Goal: Transaction & Acquisition: Download file/media

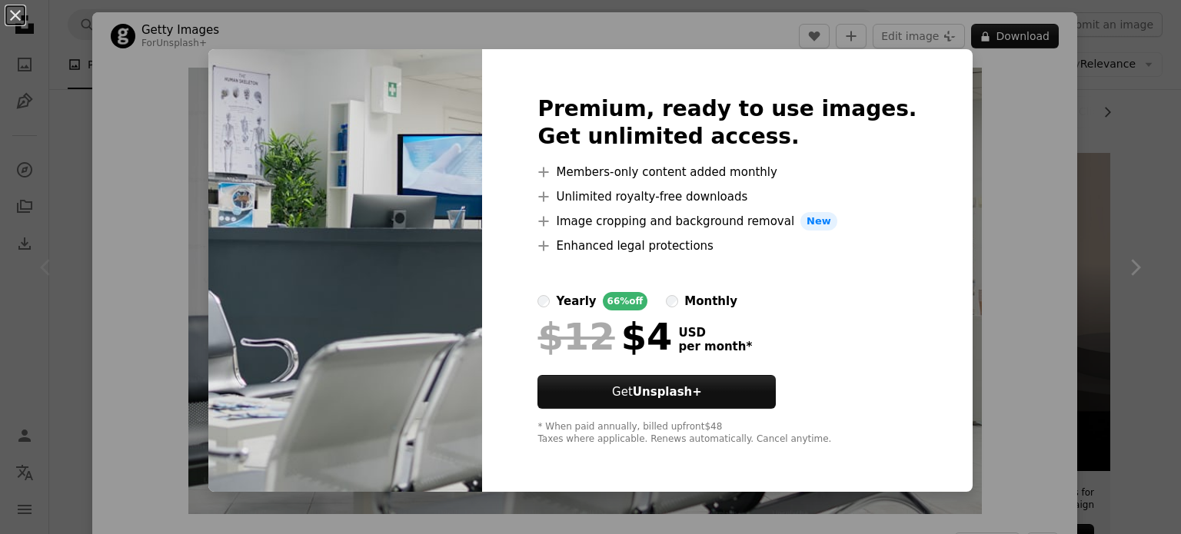
click at [1089, 233] on div "An X shape Premium, ready to use images. Get unlimited access. A plus sign Memb…" at bounding box center [590, 267] width 1181 height 534
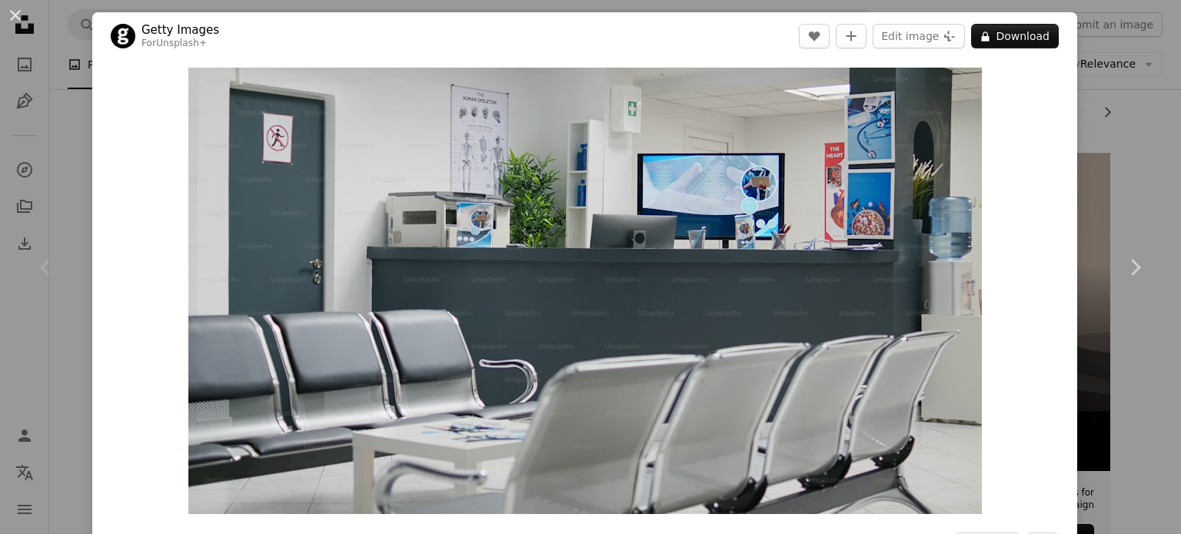
click at [1090, 108] on div "An X shape Chevron left Chevron right Getty Images For Unsplash+ A heart A plus…" at bounding box center [590, 267] width 1181 height 534
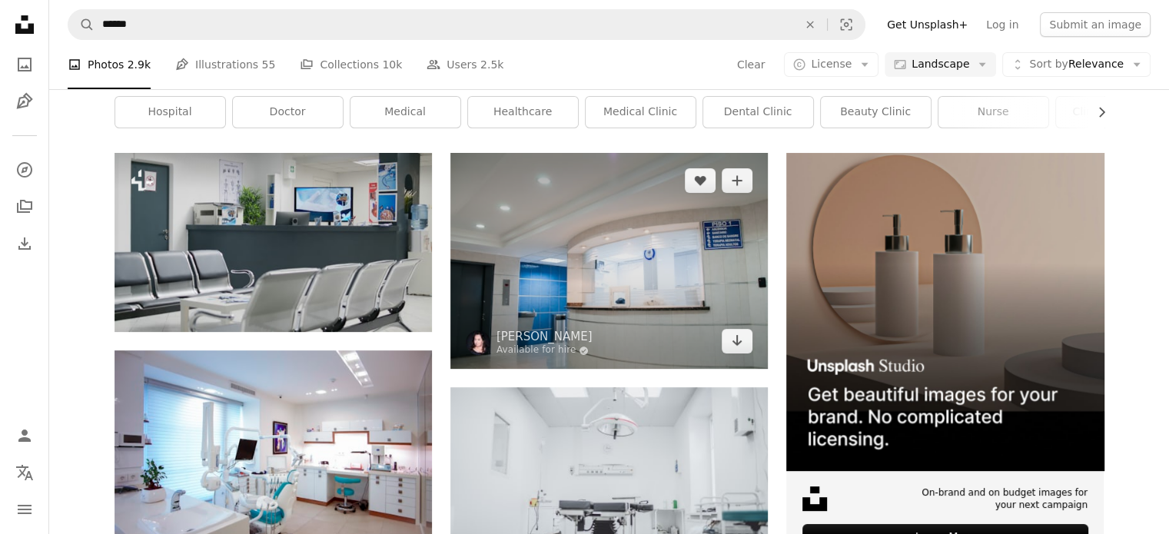
click at [620, 259] on img at bounding box center [608, 261] width 317 height 216
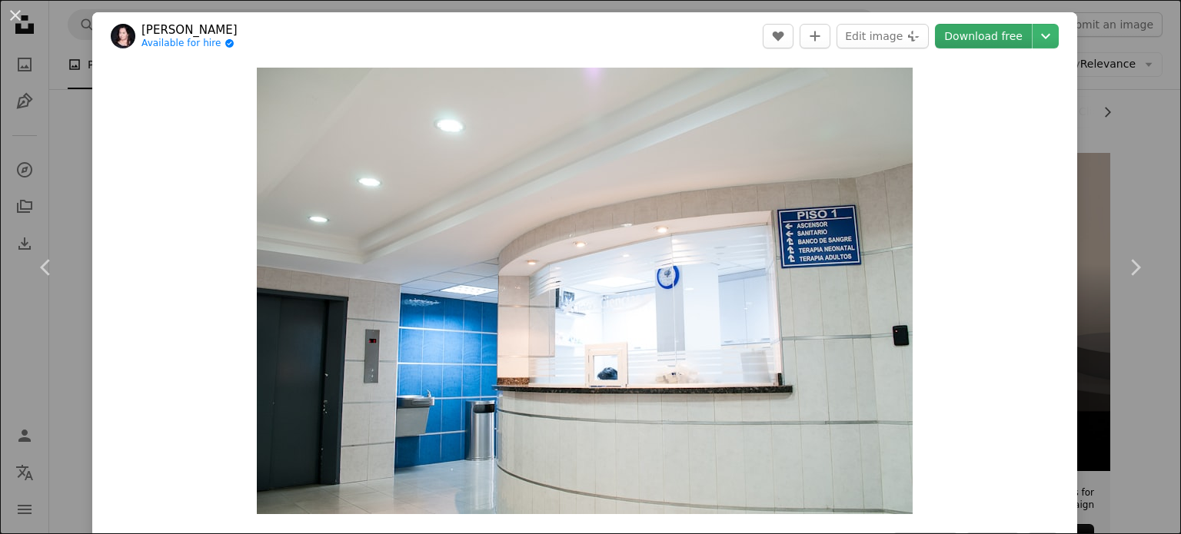
click at [989, 38] on link "Download free" at bounding box center [983, 36] width 97 height 25
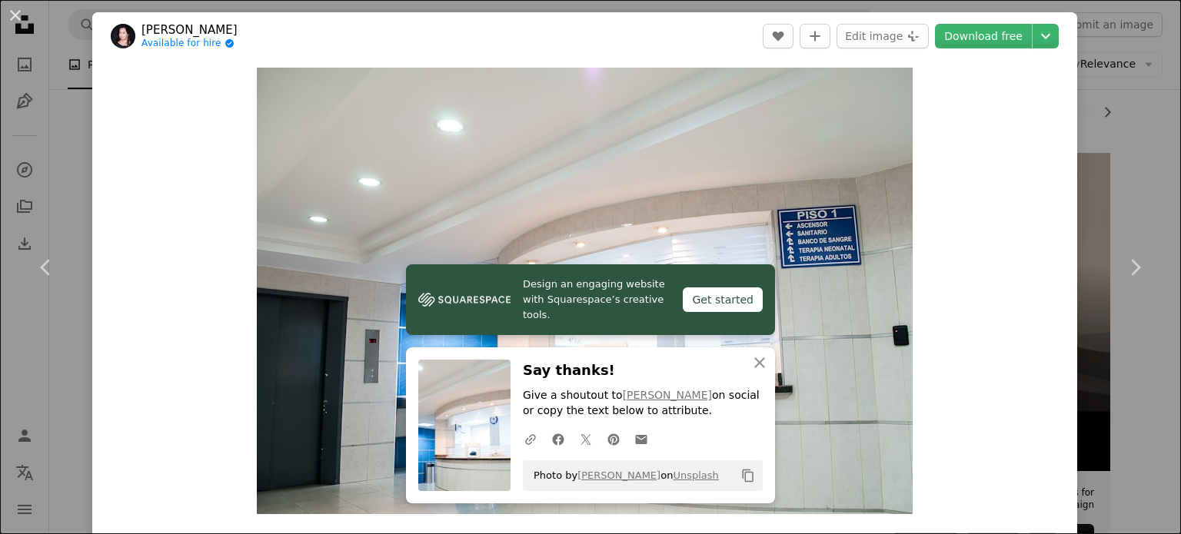
click at [65, 170] on div "An X shape Chevron left Chevron right Design an engaging website with Squarespa…" at bounding box center [590, 267] width 1181 height 534
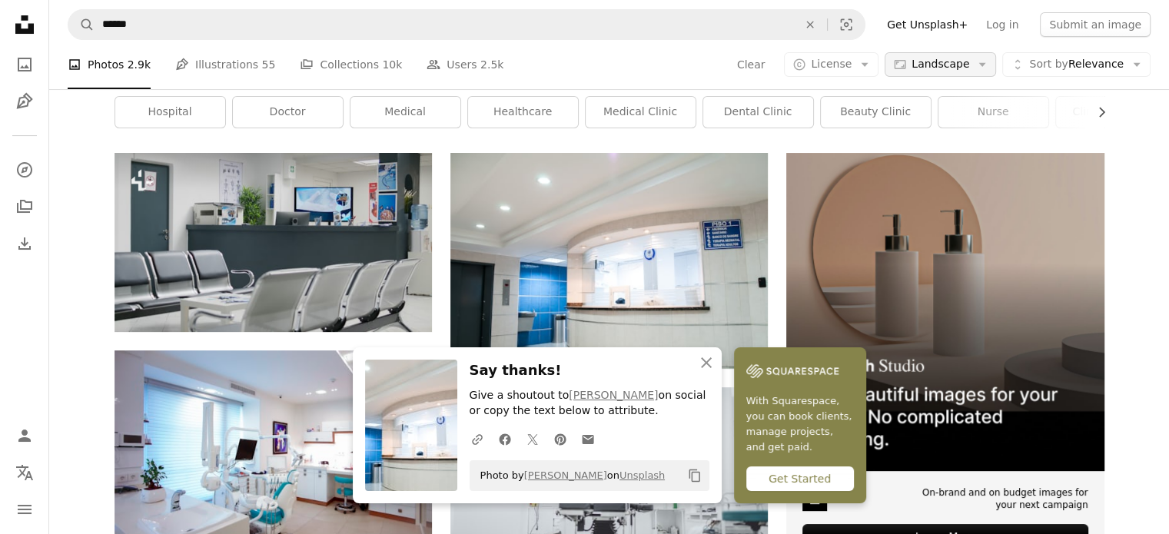
click at [960, 63] on span "Landscape" at bounding box center [941, 64] width 58 height 15
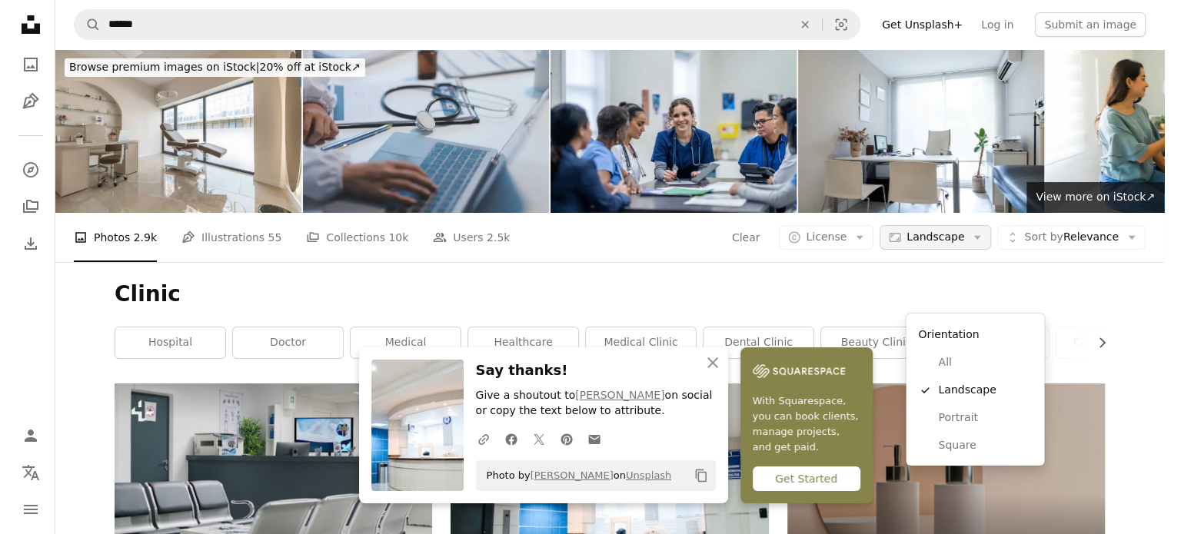
scroll to position [231, 0]
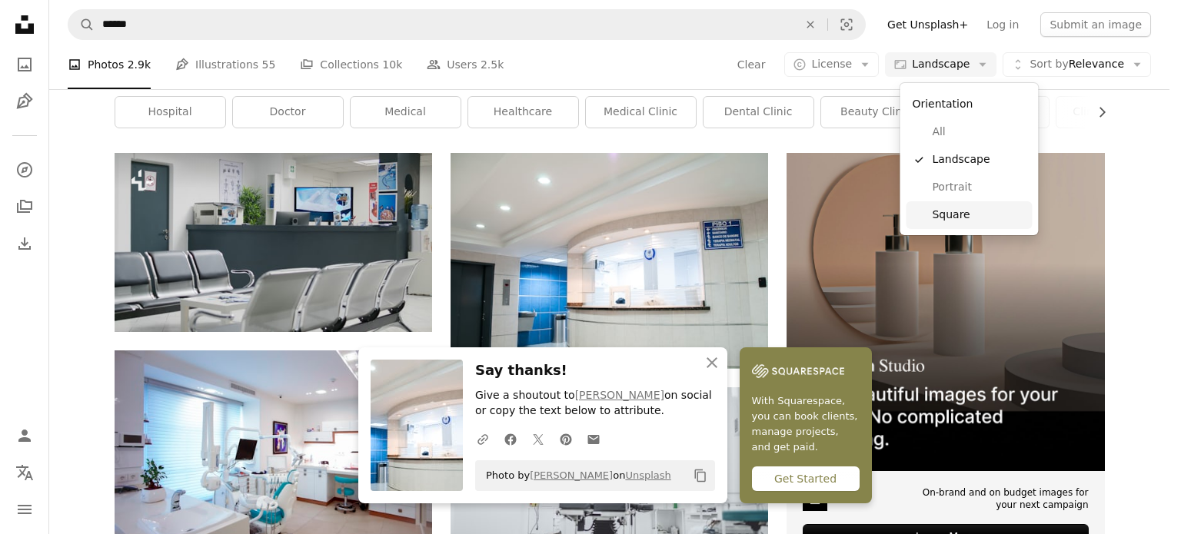
click at [947, 209] on span "Square" at bounding box center [979, 215] width 94 height 15
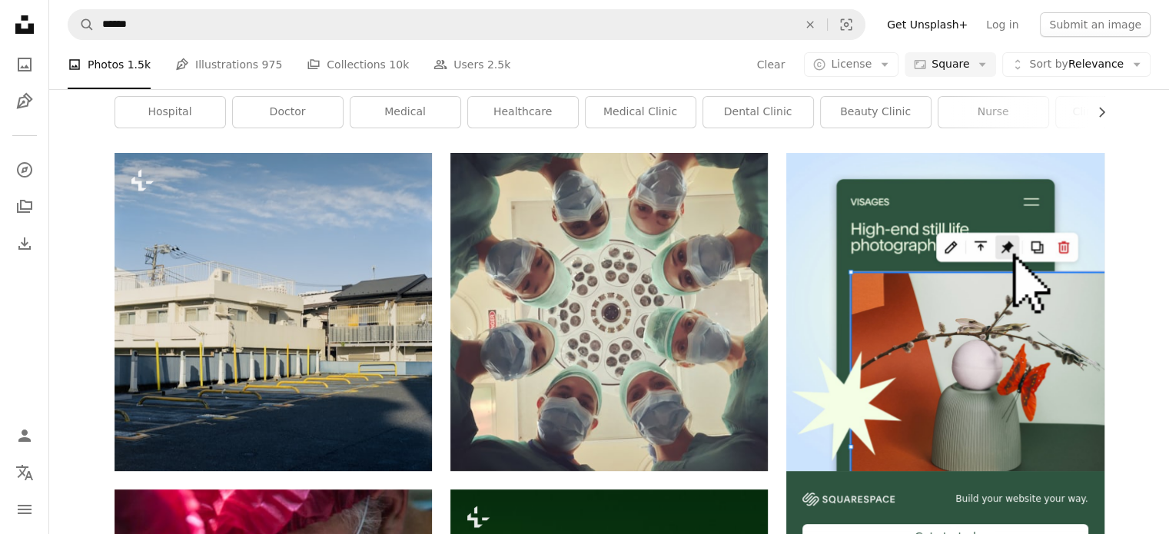
scroll to position [1307, 0]
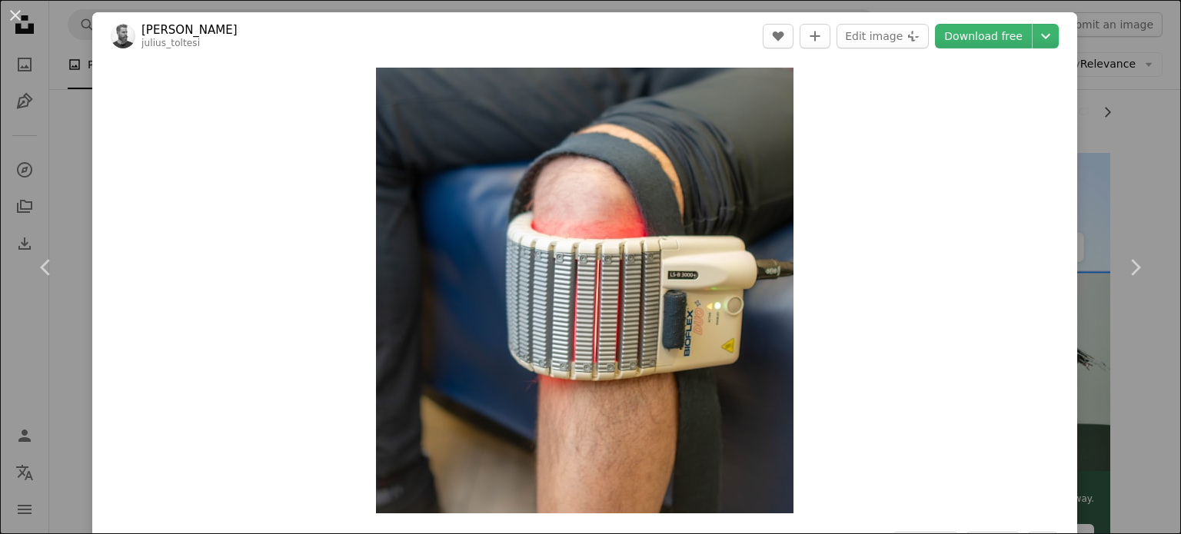
click at [85, 158] on div "An X shape Chevron left Chevron right [PERSON_NAME] julius_toltesi A heart A pl…" at bounding box center [590, 267] width 1181 height 534
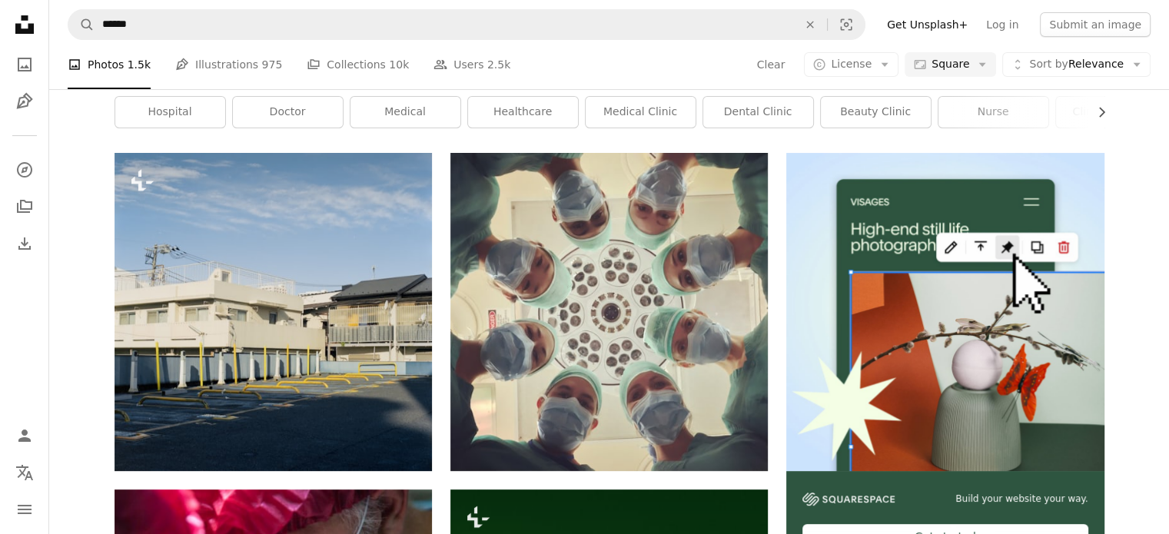
scroll to position [999, 0]
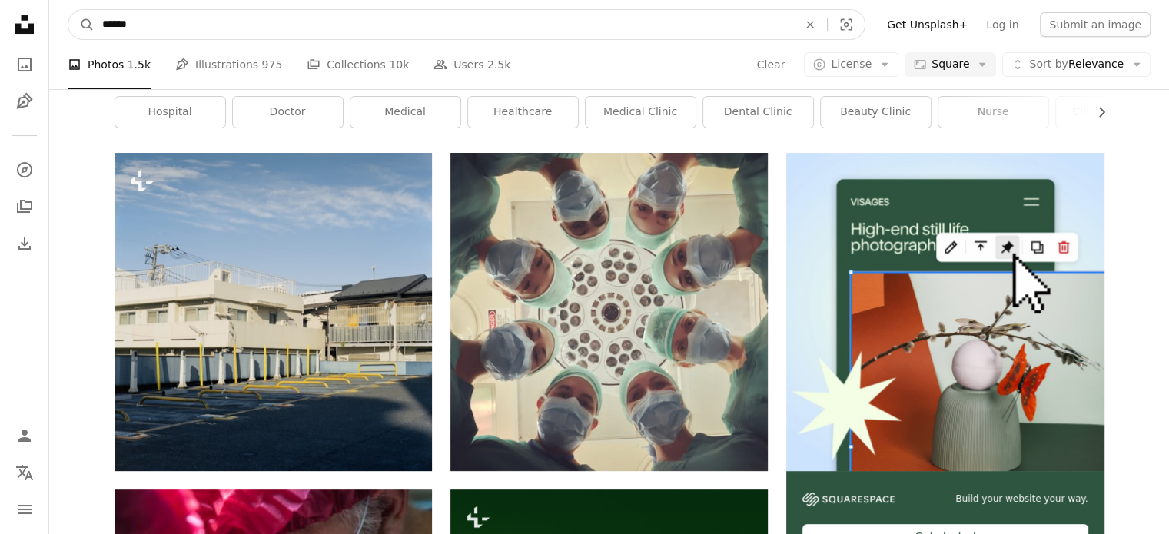
drag, startPoint x: 160, startPoint y: 24, endPoint x: 56, endPoint y: 24, distance: 103.8
click at [56, 24] on nav "A magnifying glass ****** An X shape Visual search Filters Get Unsplash+ Log in…" at bounding box center [609, 24] width 1120 height 49
type input "**********"
click at [68, 10] on button "A magnifying glass" at bounding box center [81, 24] width 26 height 29
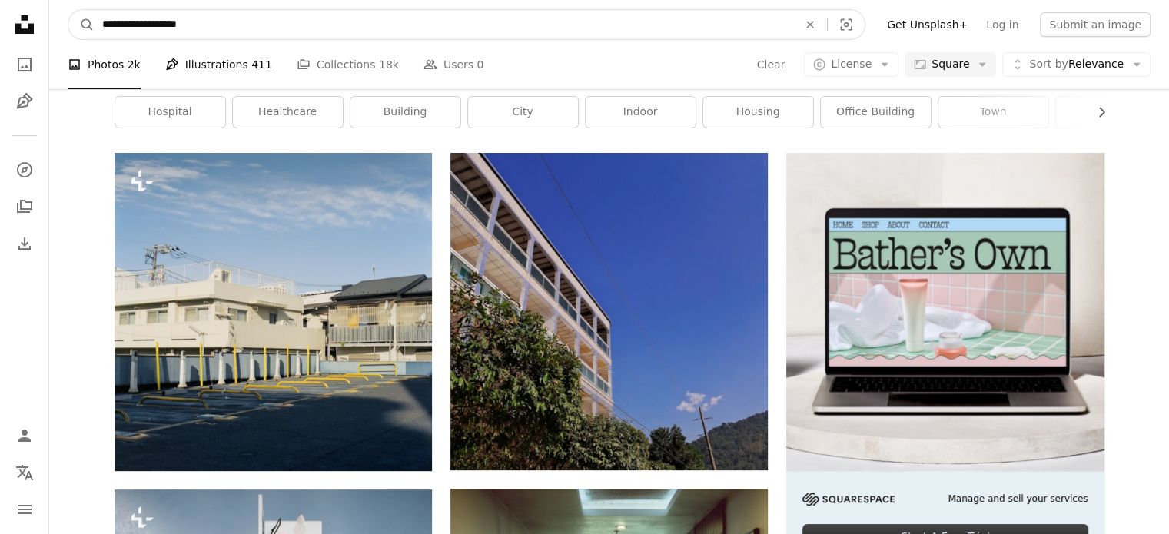
drag, startPoint x: 254, startPoint y: 29, endPoint x: 98, endPoint y: 27, distance: 156.8
click at [98, 27] on input "**********" at bounding box center [444, 24] width 699 height 29
type input "**********"
click at [68, 10] on button "A magnifying glass" at bounding box center [81, 24] width 26 height 29
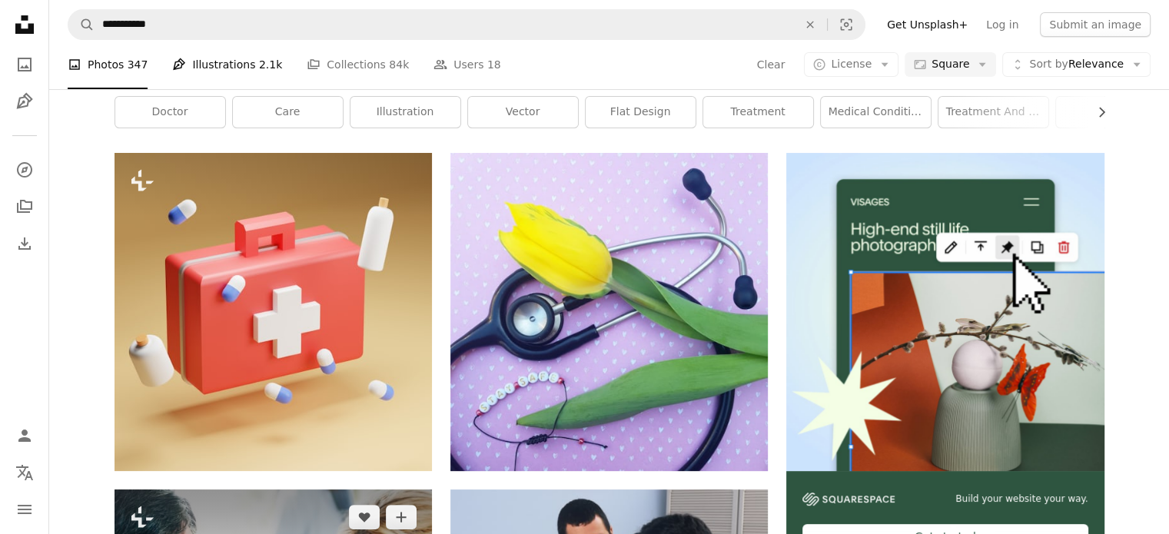
scroll to position [538, 0]
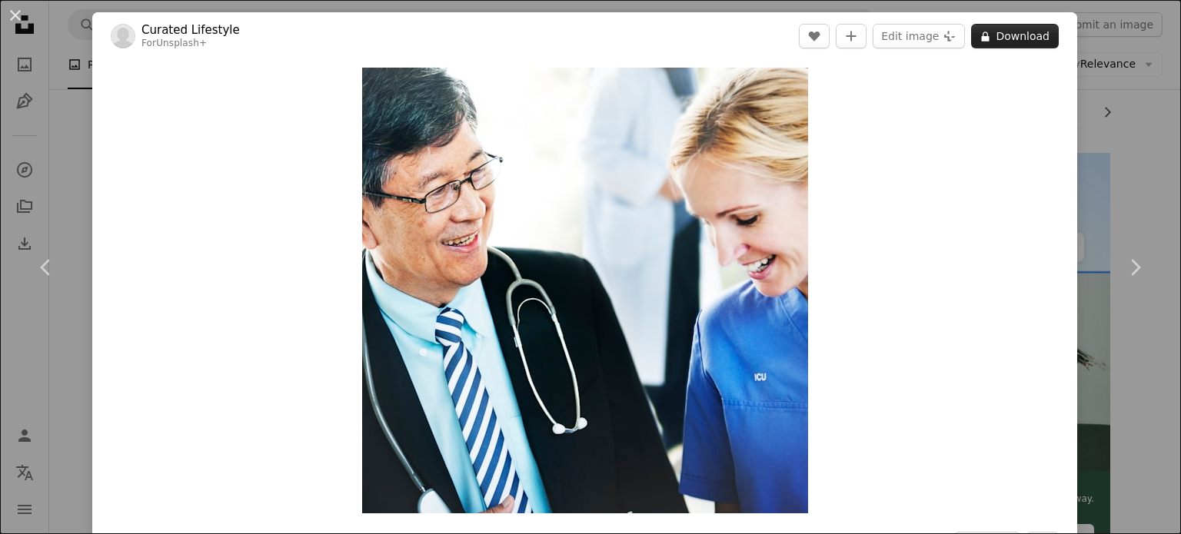
click at [982, 38] on icon at bounding box center [986, 37] width 8 height 10
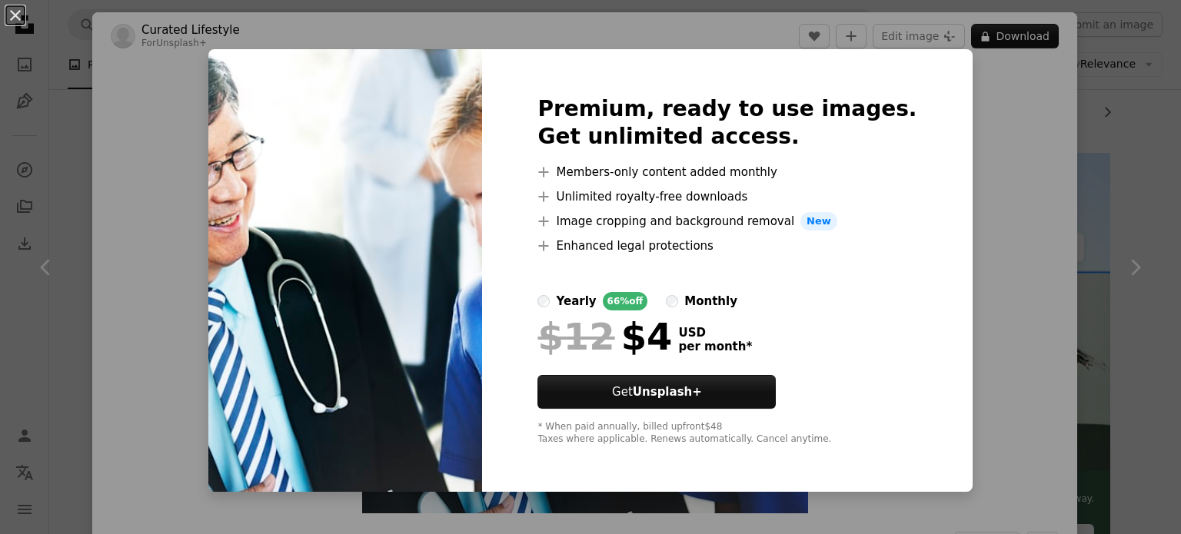
click at [952, 163] on div "An X shape Premium, ready to use images. Get unlimited access. A plus sign Memb…" at bounding box center [590, 267] width 1181 height 534
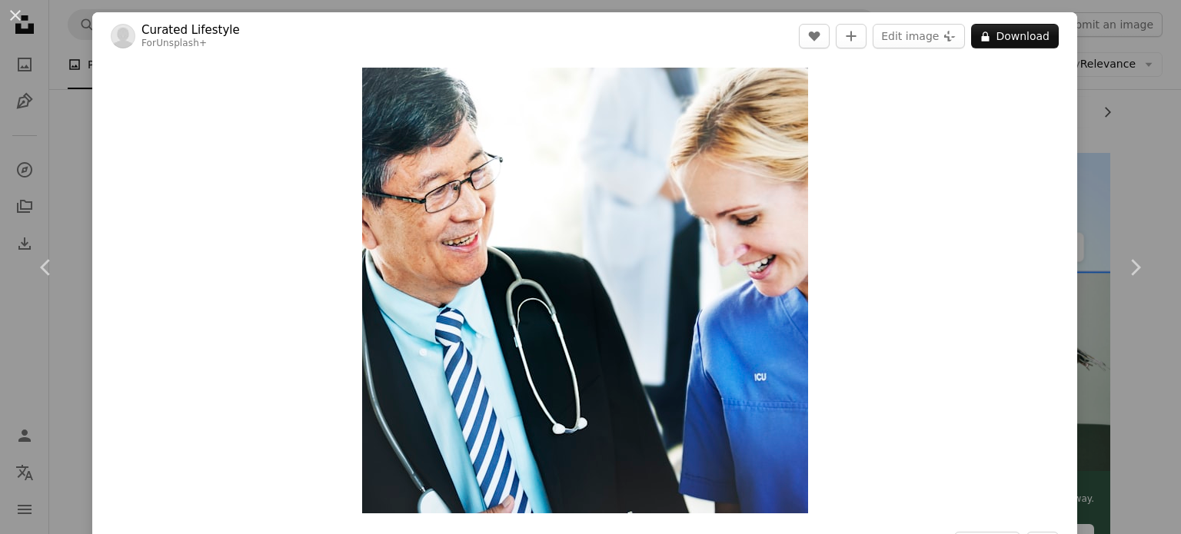
click at [1115, 143] on div "An X shape Chevron left Chevron right Curated Lifestyle For Unsplash+ A heart A…" at bounding box center [590, 267] width 1181 height 534
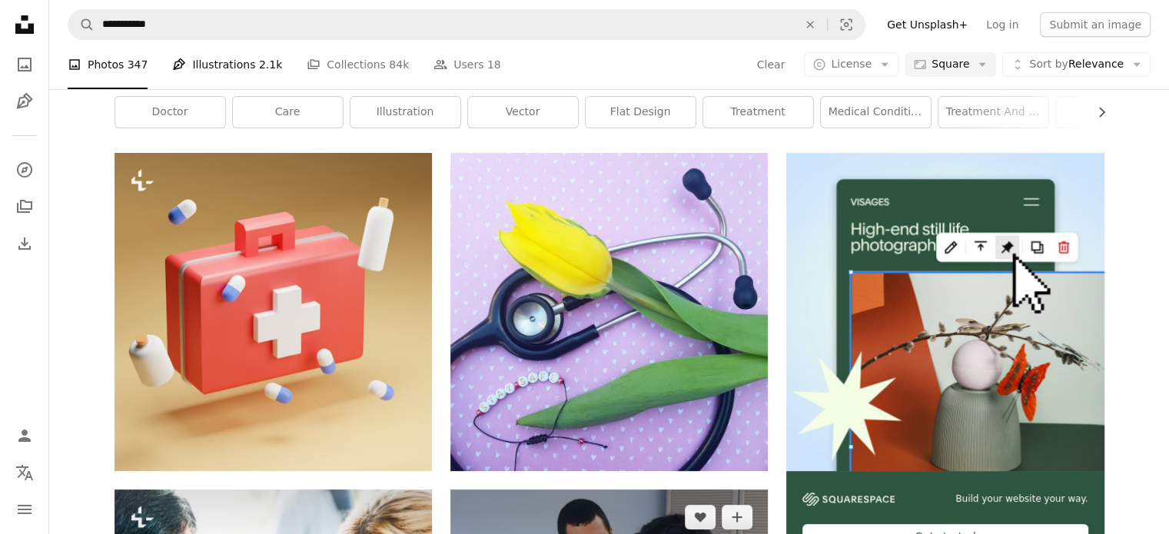
scroll to position [615, 0]
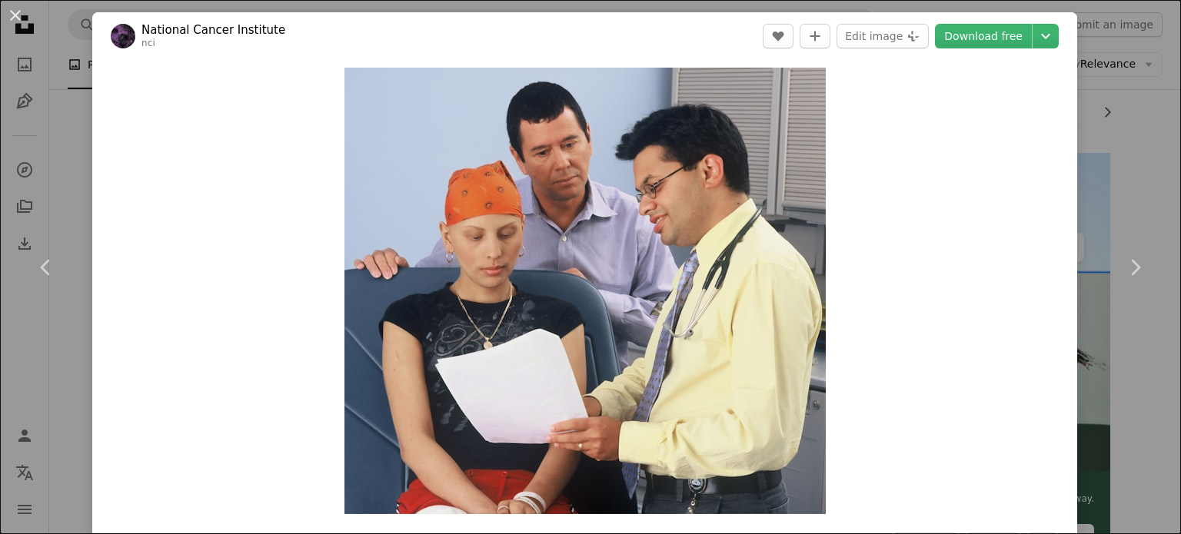
click at [1144, 136] on div "An X shape Chevron left Chevron right National [MEDICAL_DATA] Institute nci A h…" at bounding box center [590, 267] width 1181 height 534
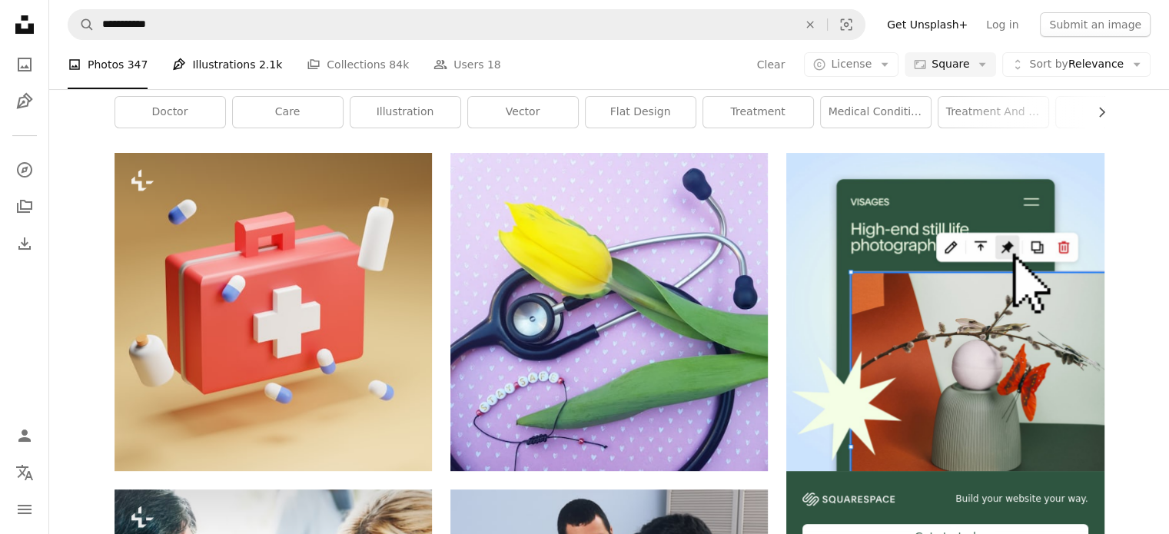
scroll to position [1845, 0]
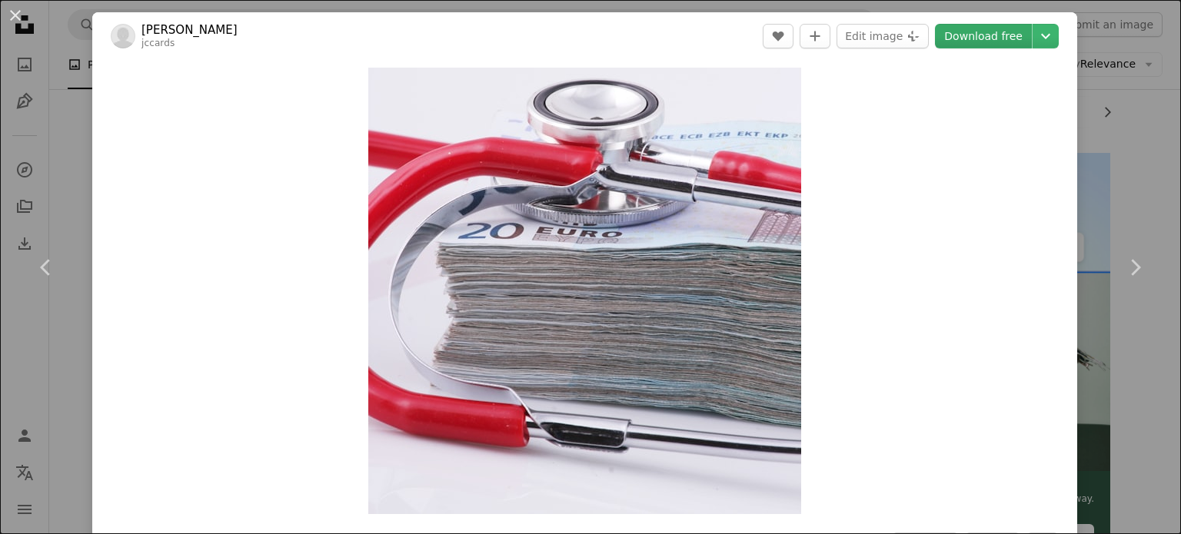
click at [968, 45] on link "Download free" at bounding box center [983, 36] width 97 height 25
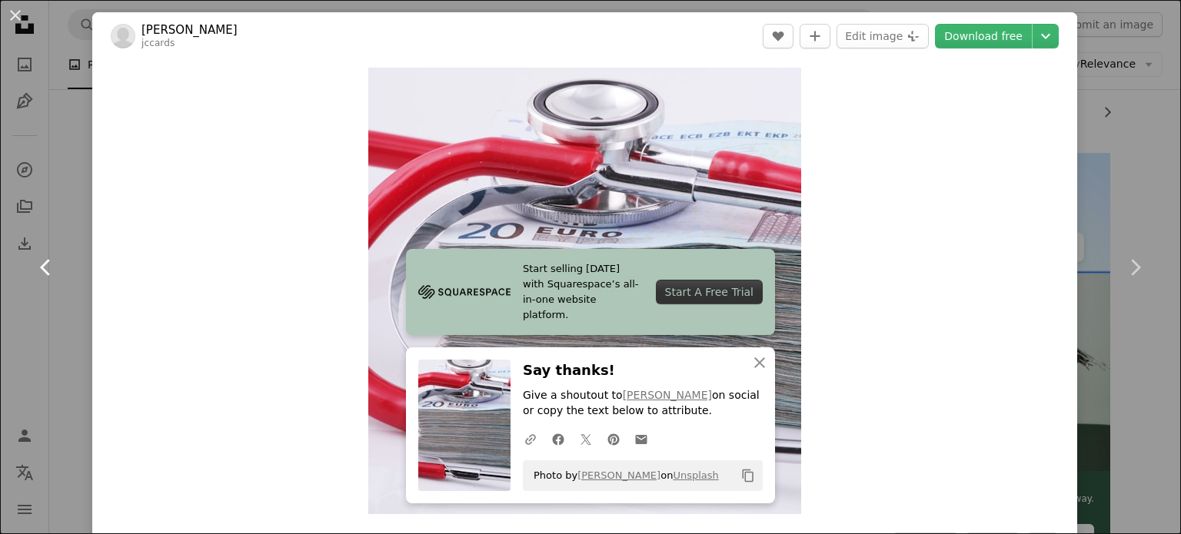
click at [62, 298] on link "Chevron left" at bounding box center [46, 268] width 92 height 148
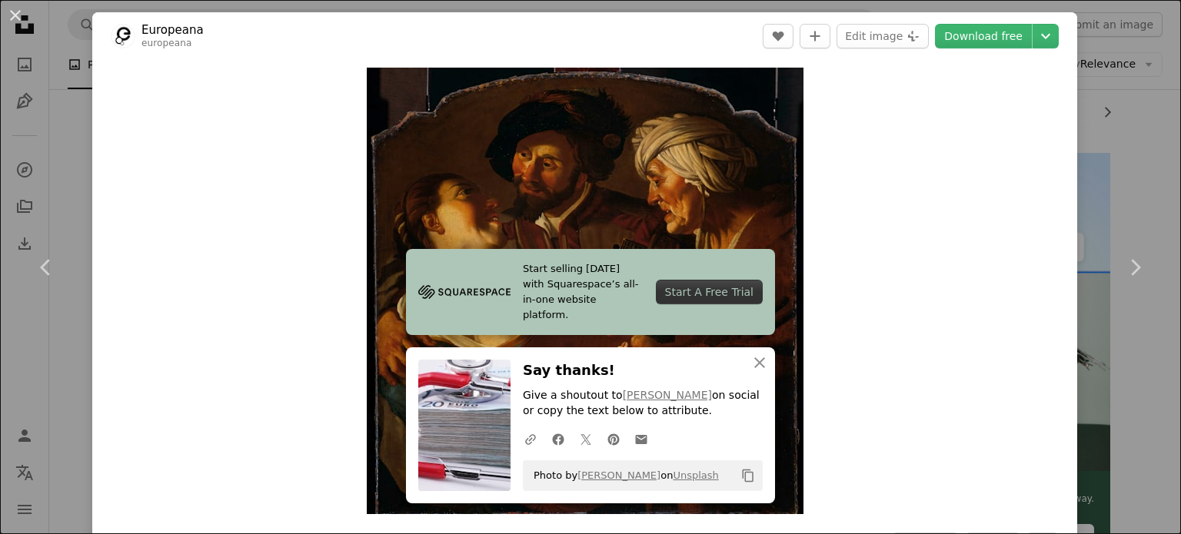
click at [1115, 107] on div "An X shape Chevron left Chevron right Start selling [DATE] with Squarespace’s a…" at bounding box center [590, 267] width 1181 height 534
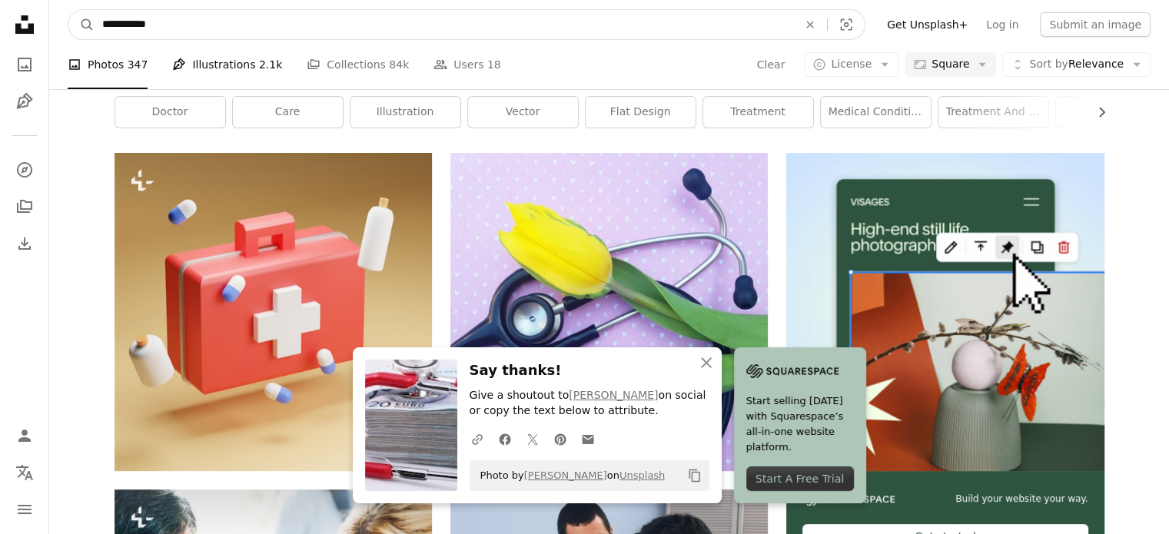
drag, startPoint x: 348, startPoint y: 28, endPoint x: 0, endPoint y: 39, distance: 348.4
paste input "**********"
type input "**********"
click at [68, 10] on button "A magnifying glass" at bounding box center [81, 24] width 26 height 29
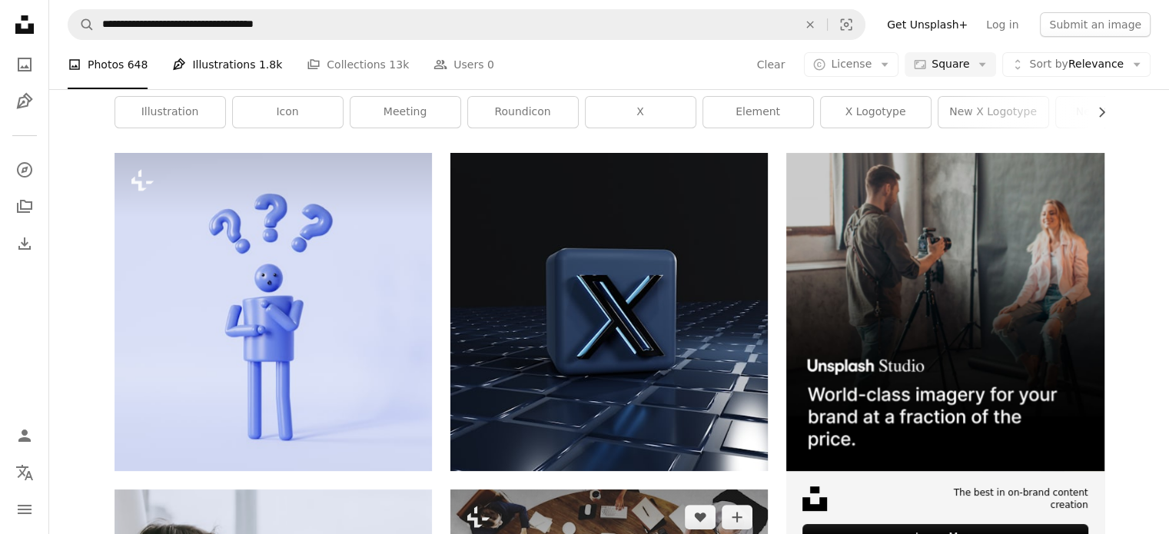
scroll to position [615, 0]
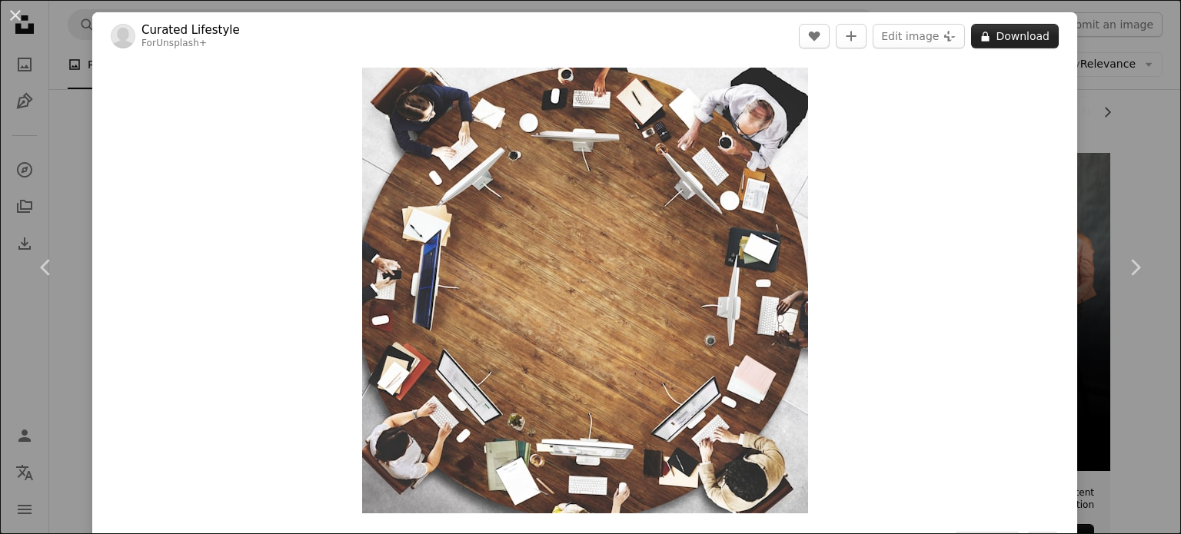
click at [1012, 31] on button "A lock Download" at bounding box center [1015, 36] width 88 height 25
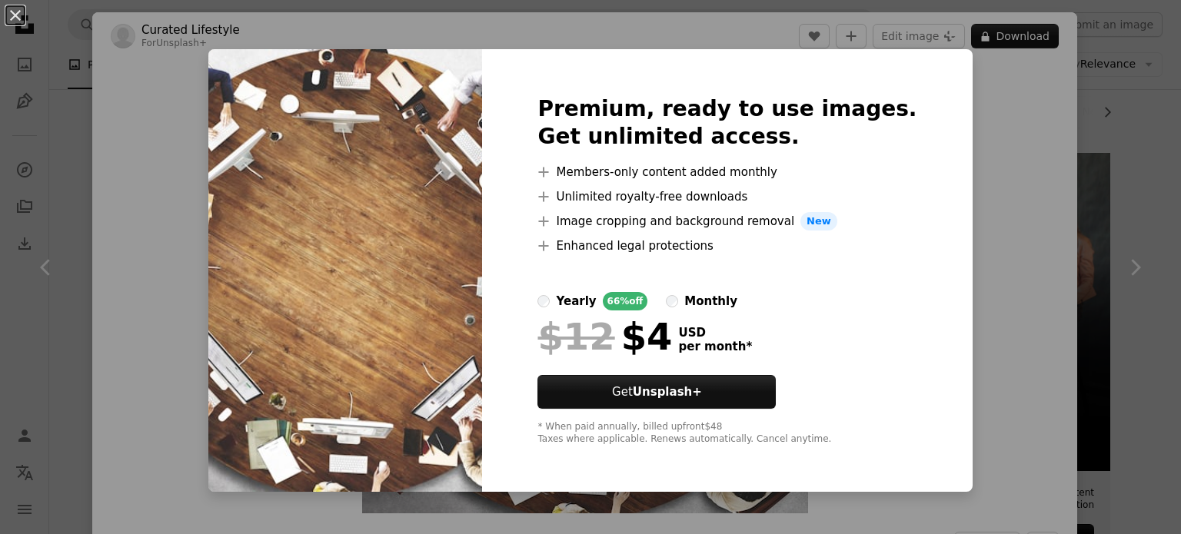
click at [933, 155] on div "An X shape Premium, ready to use images. Get unlimited access. A plus sign Memb…" at bounding box center [590, 267] width 1181 height 534
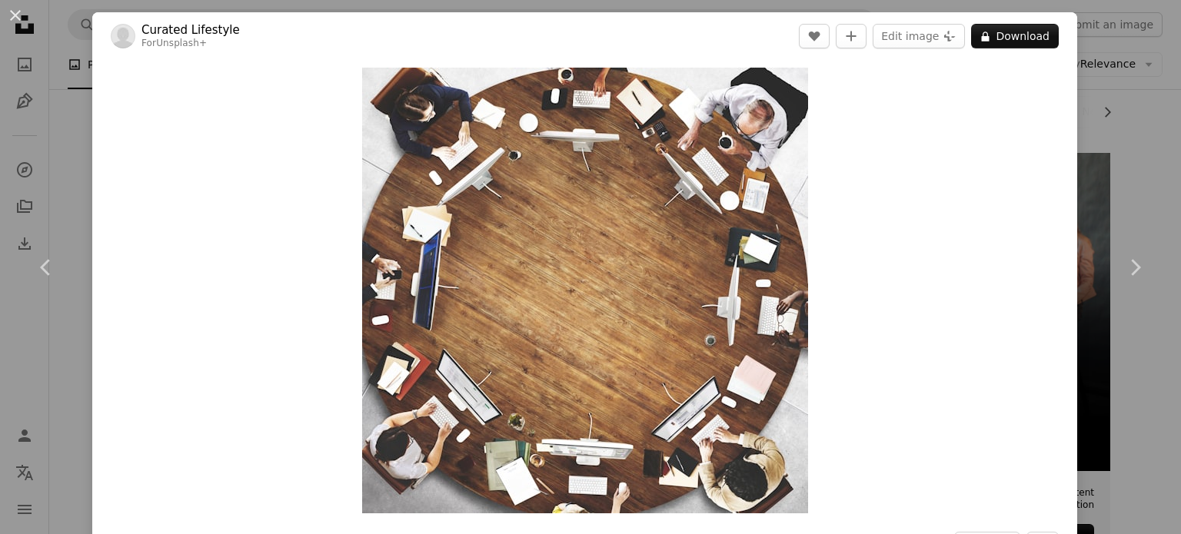
click at [1073, 129] on div "An X shape Chevron left Chevron right Curated Lifestyle For Unsplash+ A heart A…" at bounding box center [590, 267] width 1181 height 534
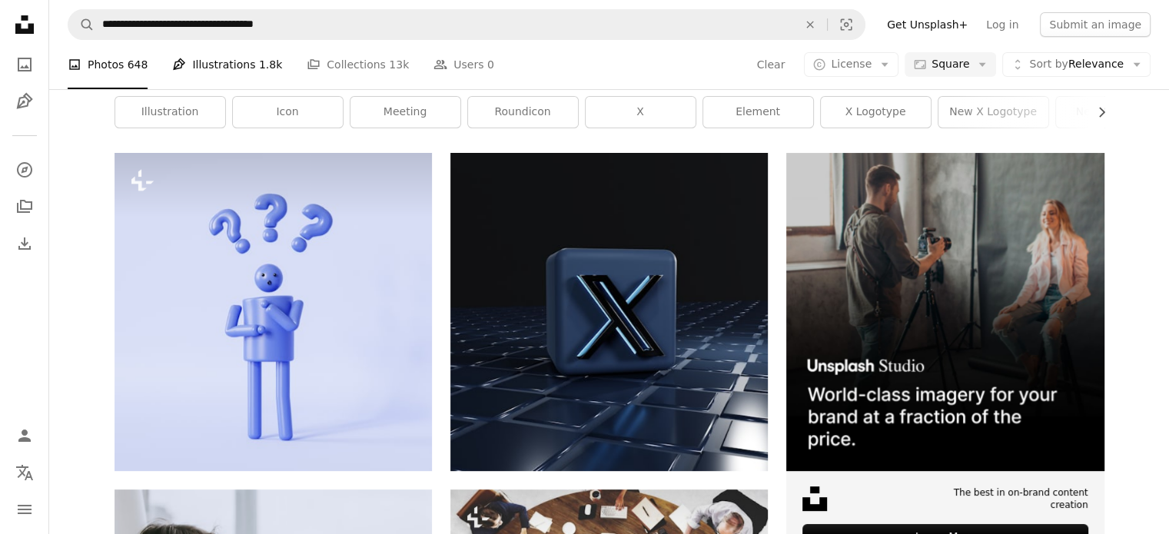
scroll to position [1384, 0]
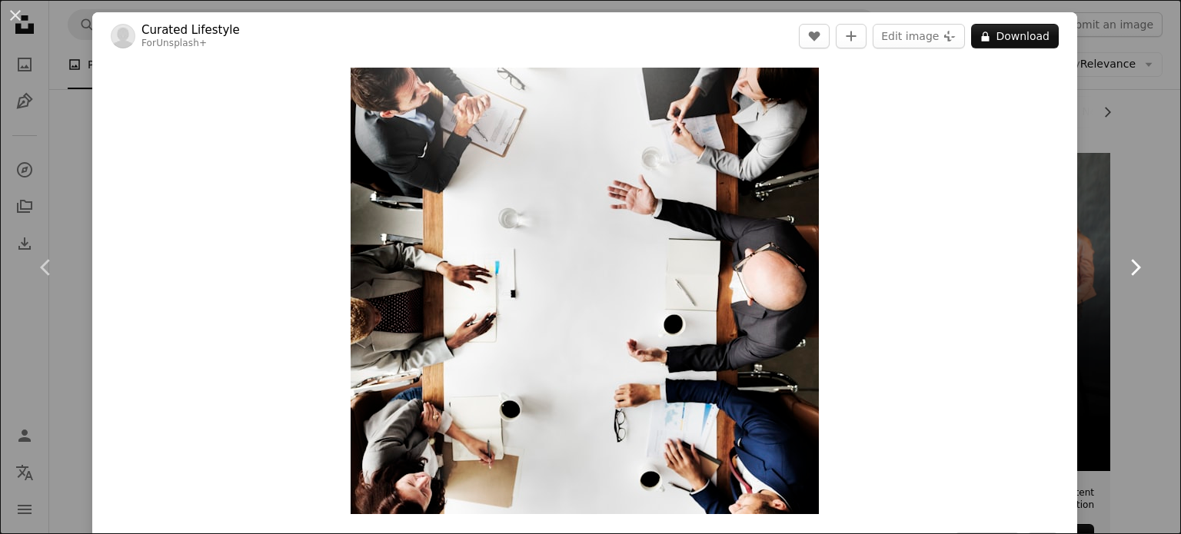
click at [1110, 199] on link "Chevron right" at bounding box center [1135, 268] width 92 height 148
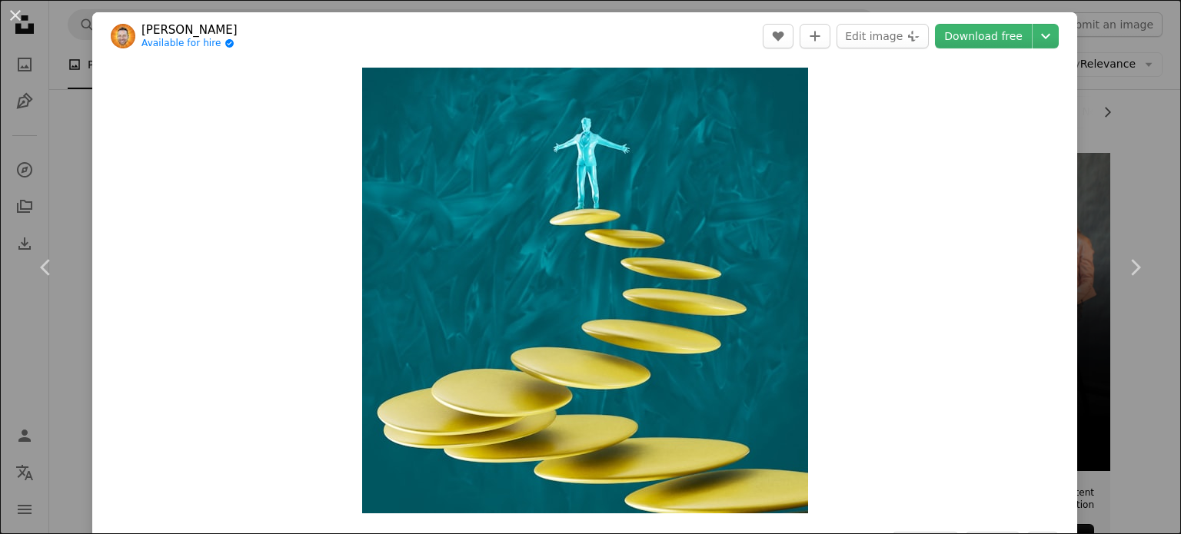
click at [1117, 126] on div "An X shape Chevron left Chevron right [PERSON_NAME] Available for hire A checkm…" at bounding box center [590, 267] width 1181 height 534
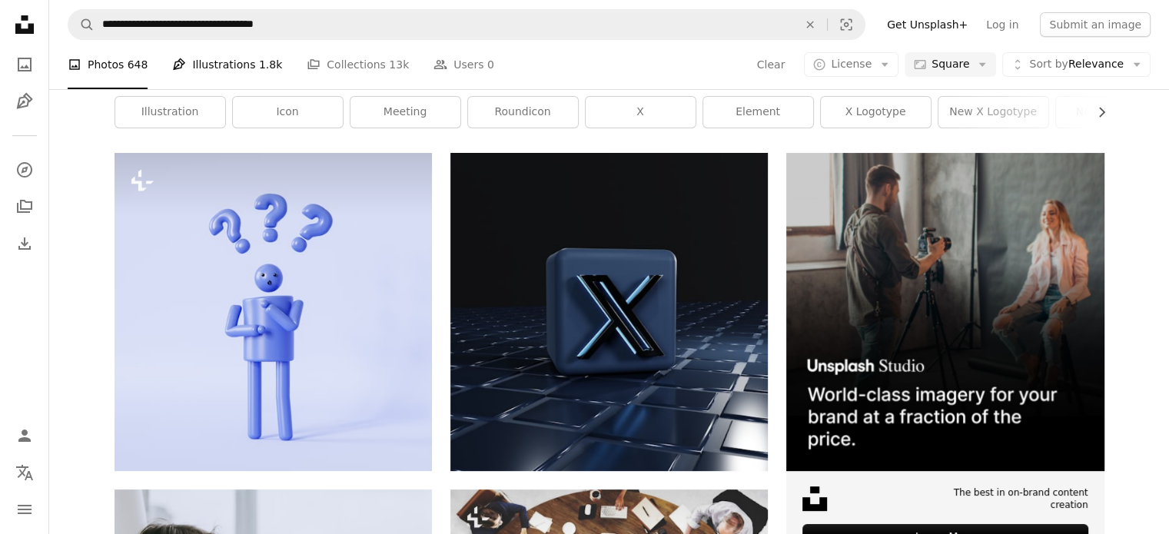
scroll to position [2076, 0]
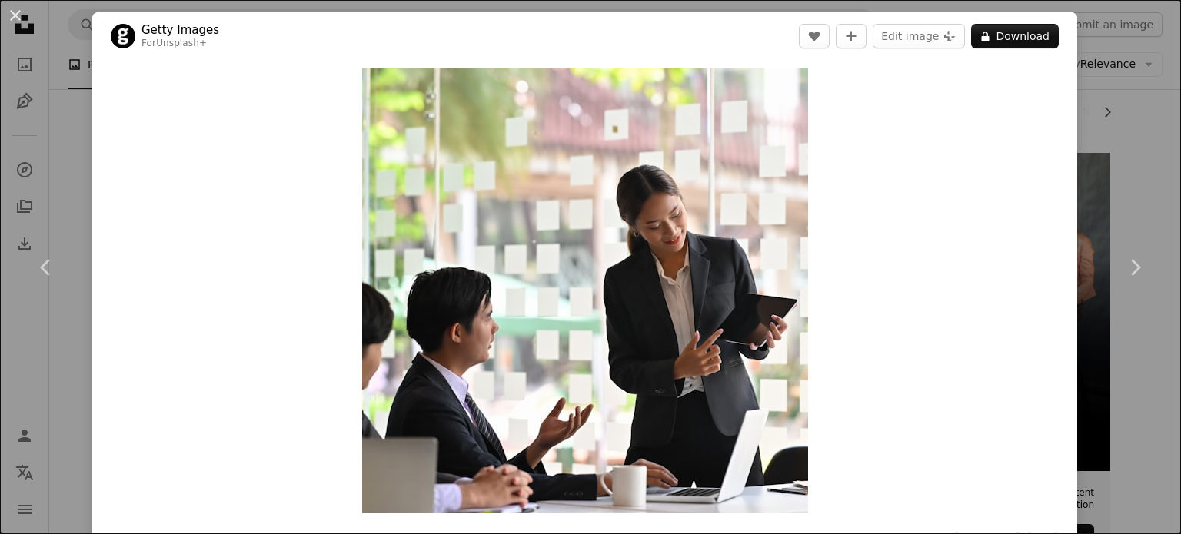
click at [1145, 165] on div "An X shape Chevron left Chevron right Getty Images For Unsplash+ A heart A plus…" at bounding box center [590, 267] width 1181 height 534
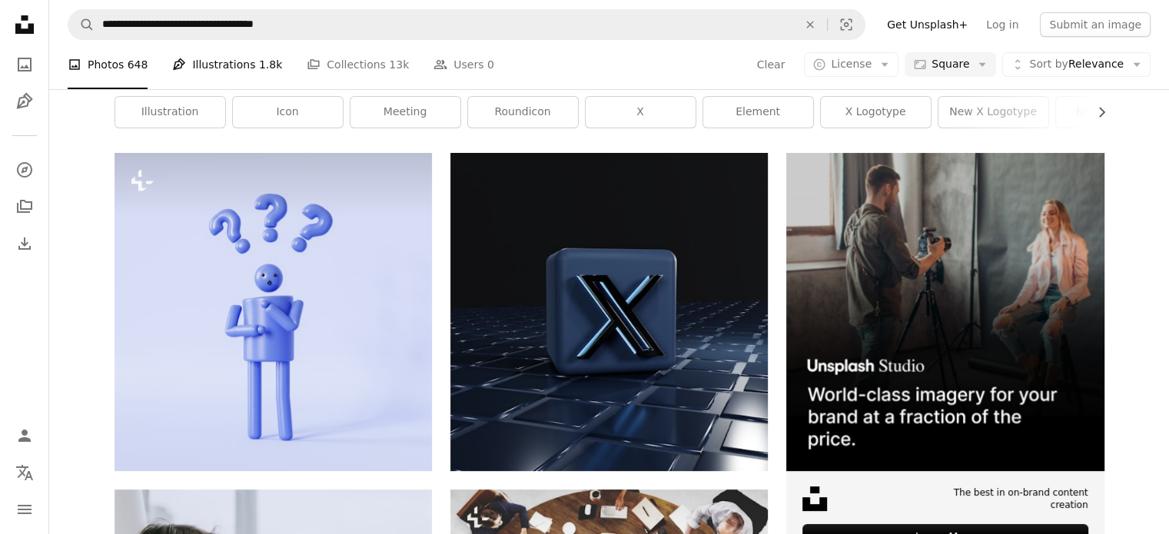
scroll to position [923, 0]
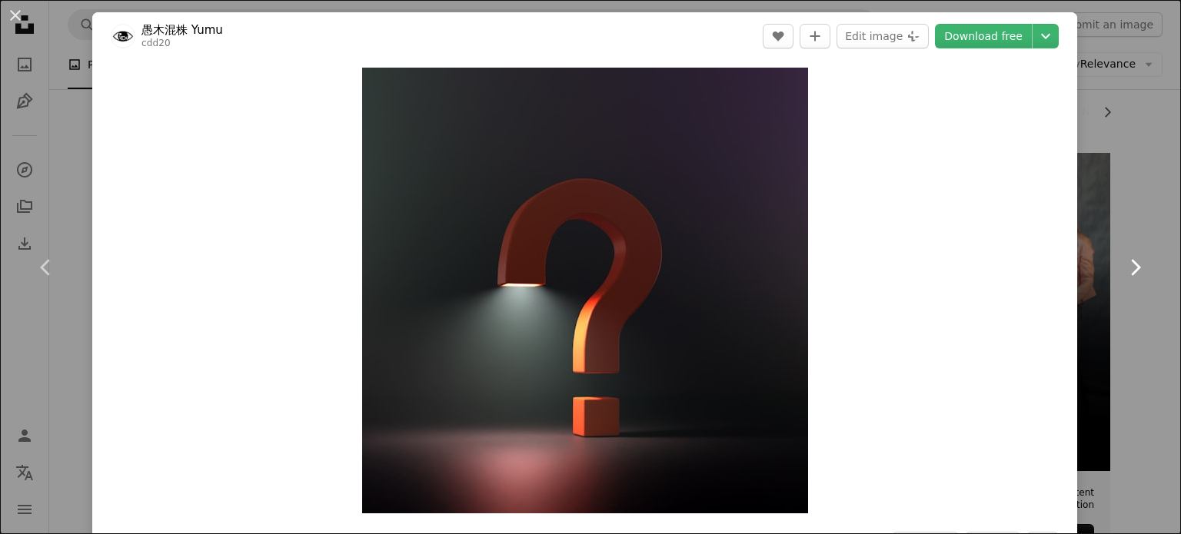
click at [1106, 208] on link "Chevron right" at bounding box center [1135, 268] width 92 height 148
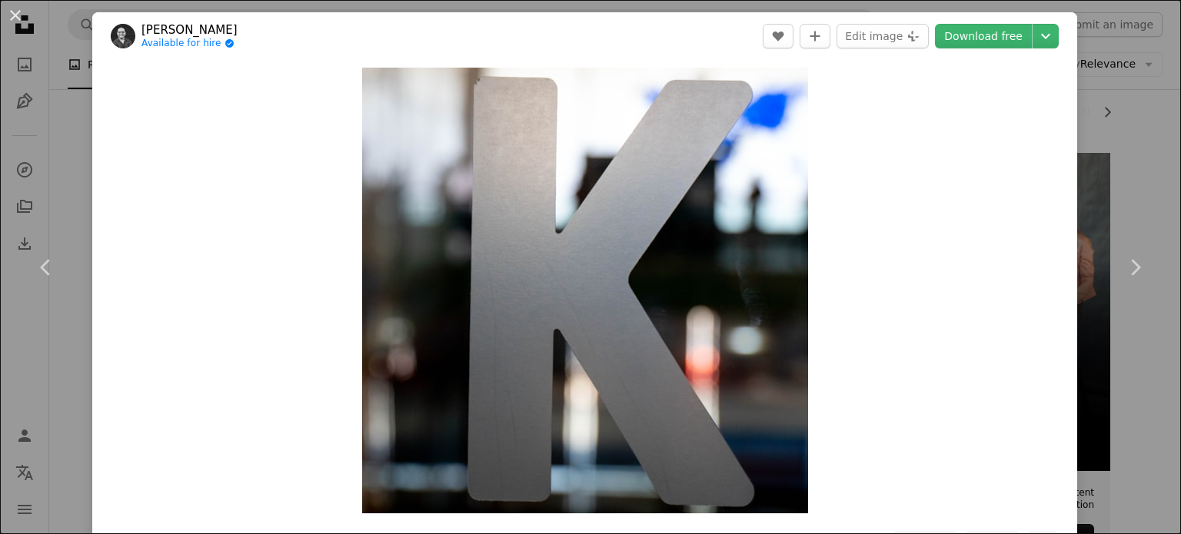
click at [1142, 141] on div "An X shape Chevron left Chevron right [PERSON_NAME] Available for hire A checkm…" at bounding box center [590, 267] width 1181 height 534
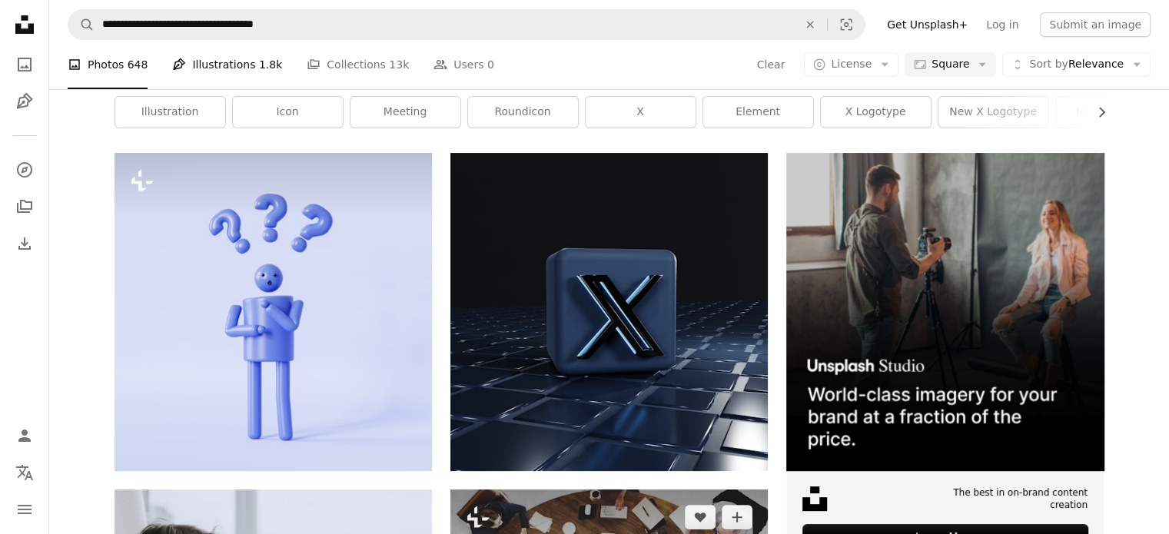
scroll to position [538, 0]
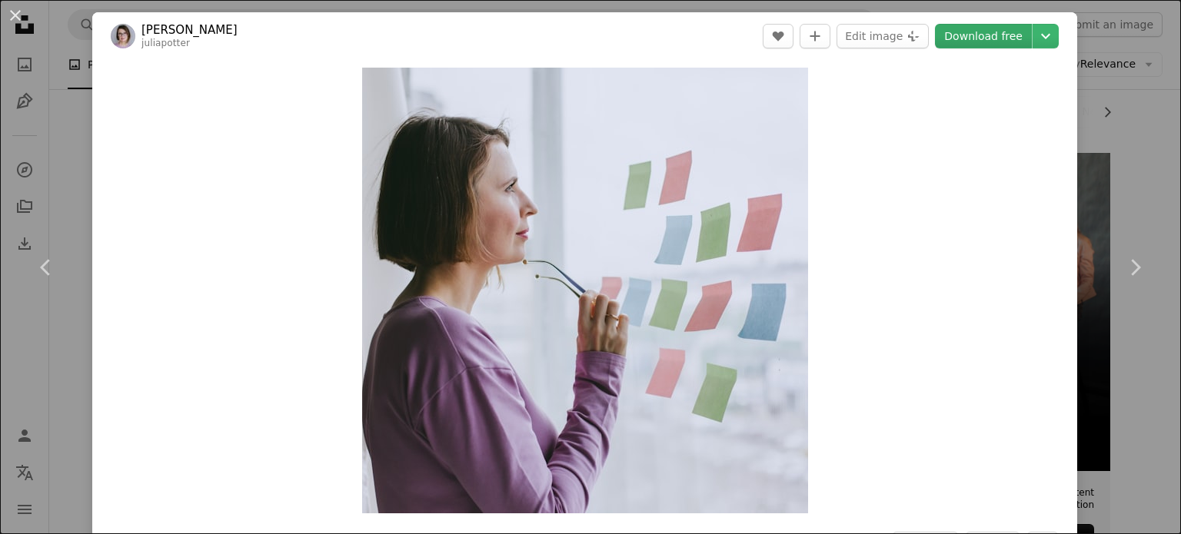
click at [948, 38] on link "Download free" at bounding box center [983, 36] width 97 height 25
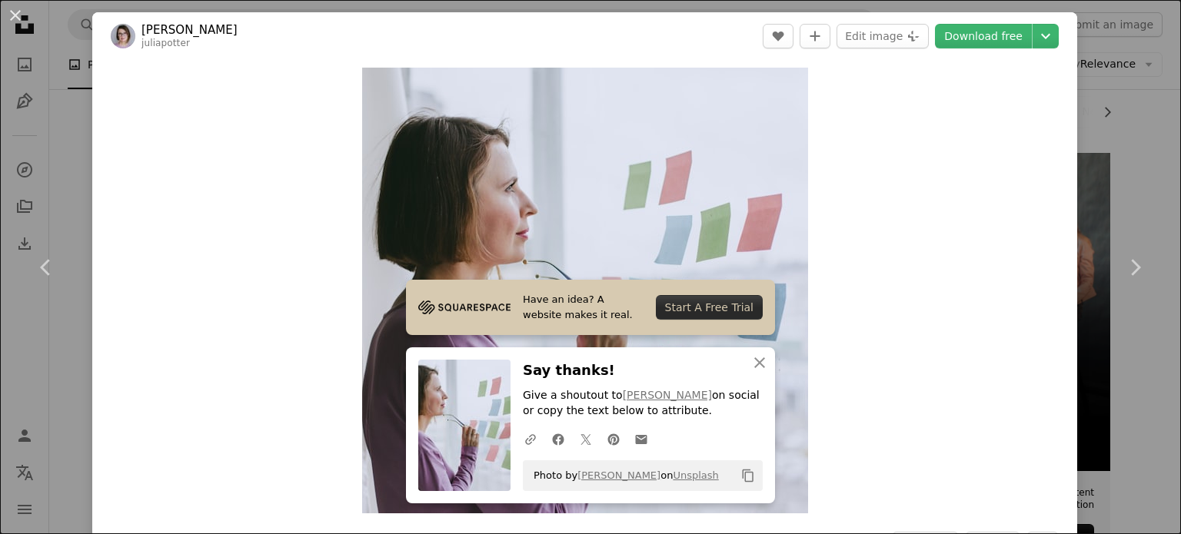
click at [83, 150] on div "An X shape Chevron left Chevron right Have an idea? A website makes it real. St…" at bounding box center [590, 267] width 1181 height 534
